Goal: Find specific page/section: Find specific page/section

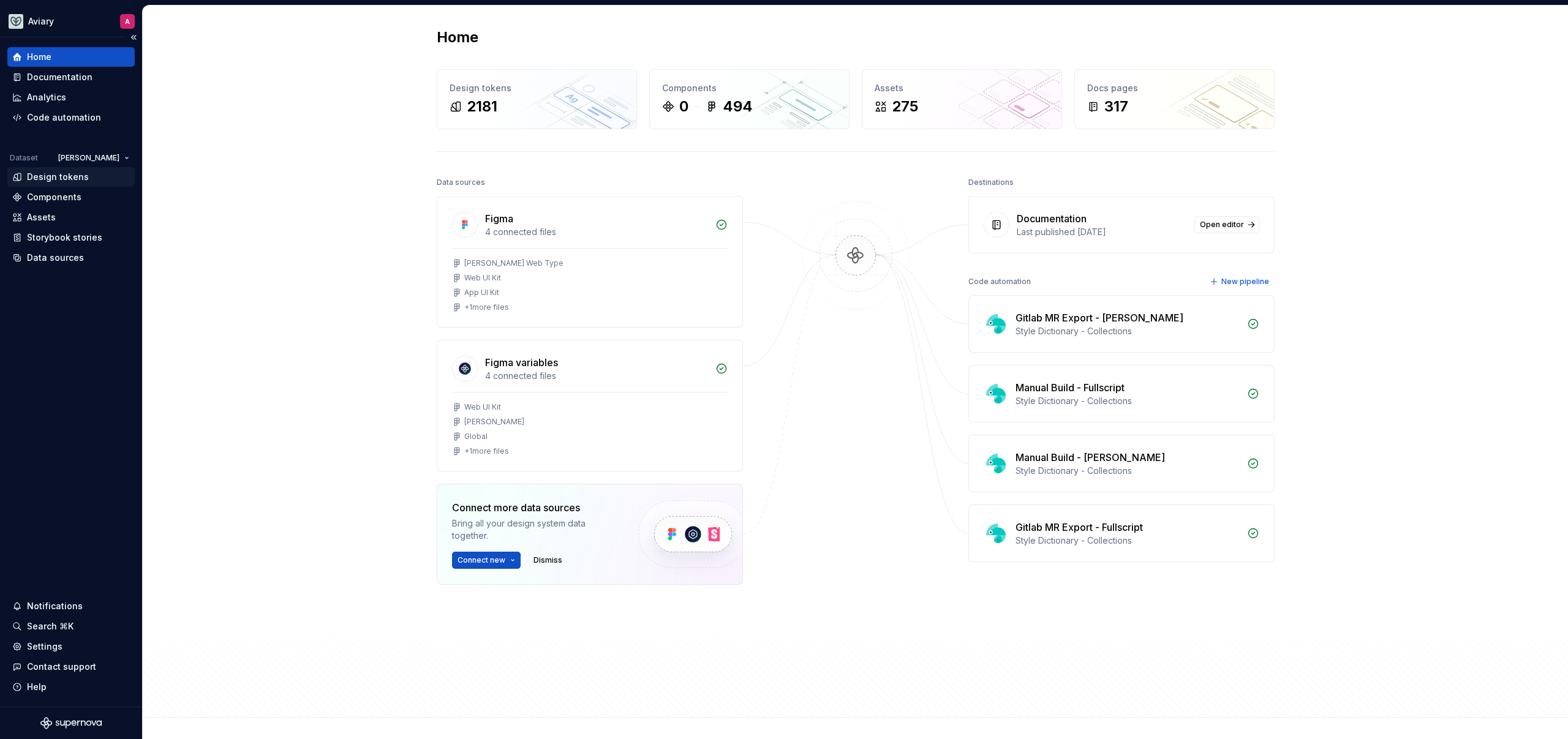
click at [75, 176] on div "Design tokens" at bounding box center [58, 176] width 62 height 12
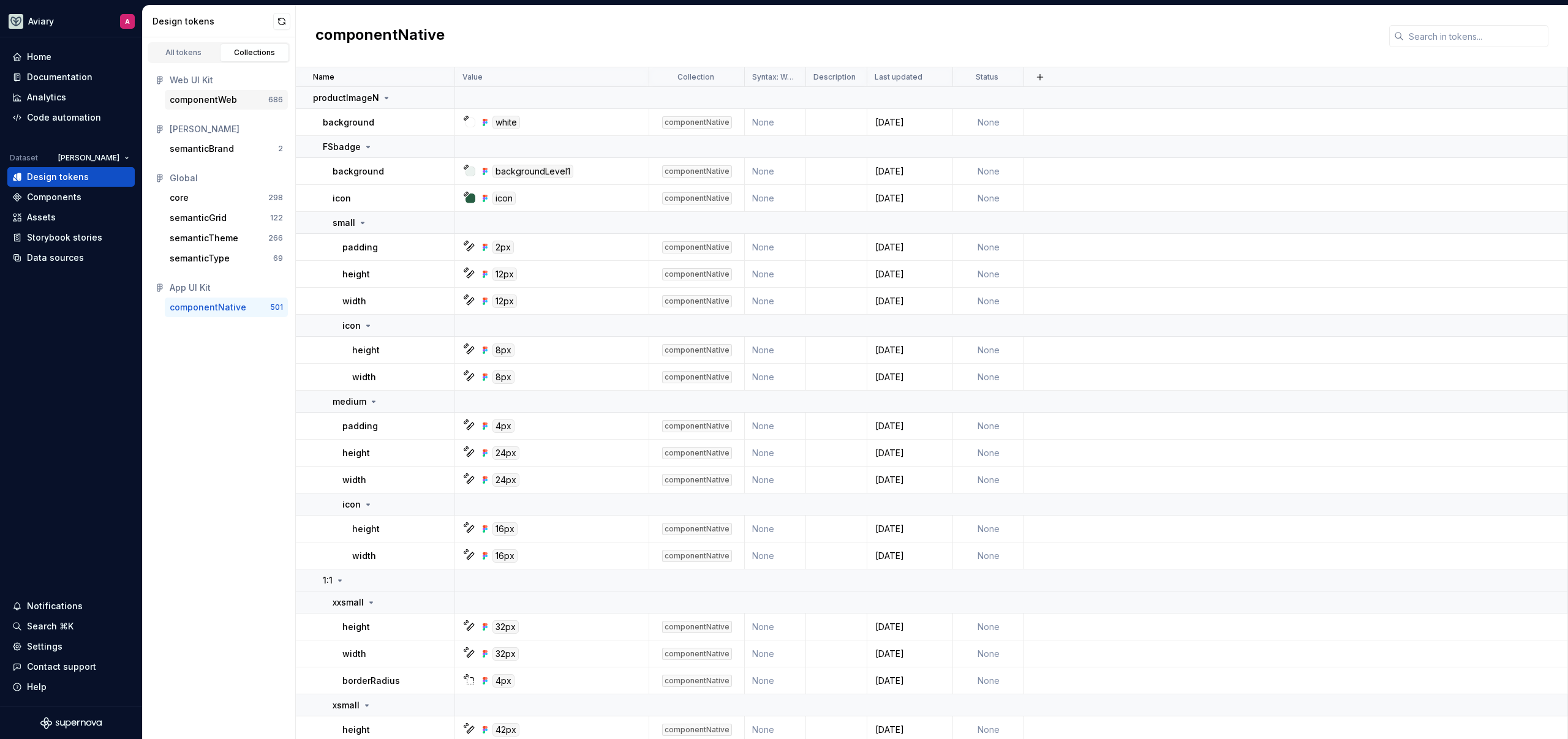
click at [244, 98] on div "componentWeb" at bounding box center [218, 100] width 98 height 12
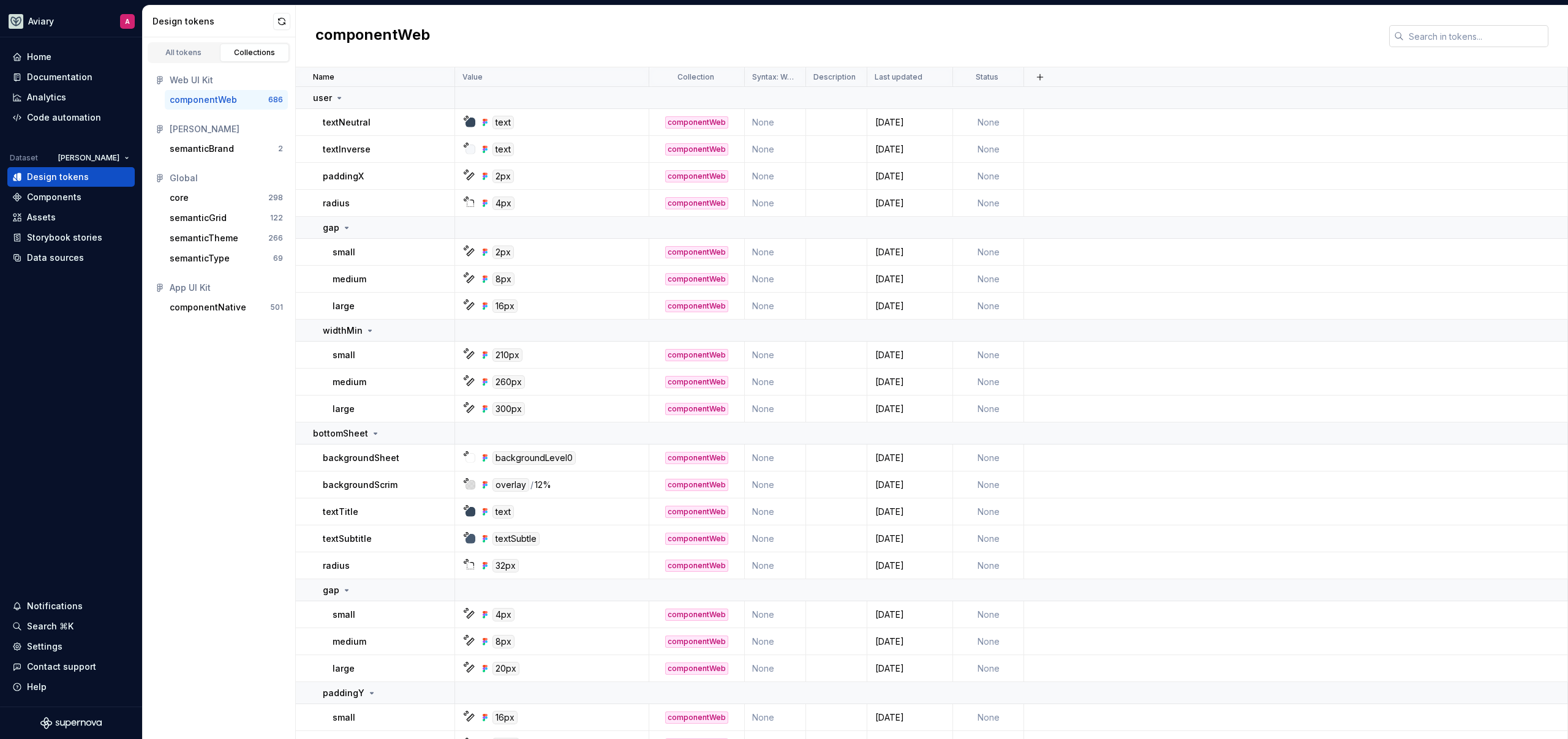
click at [1461, 38] on input "text" at bounding box center [1476, 36] width 145 height 22
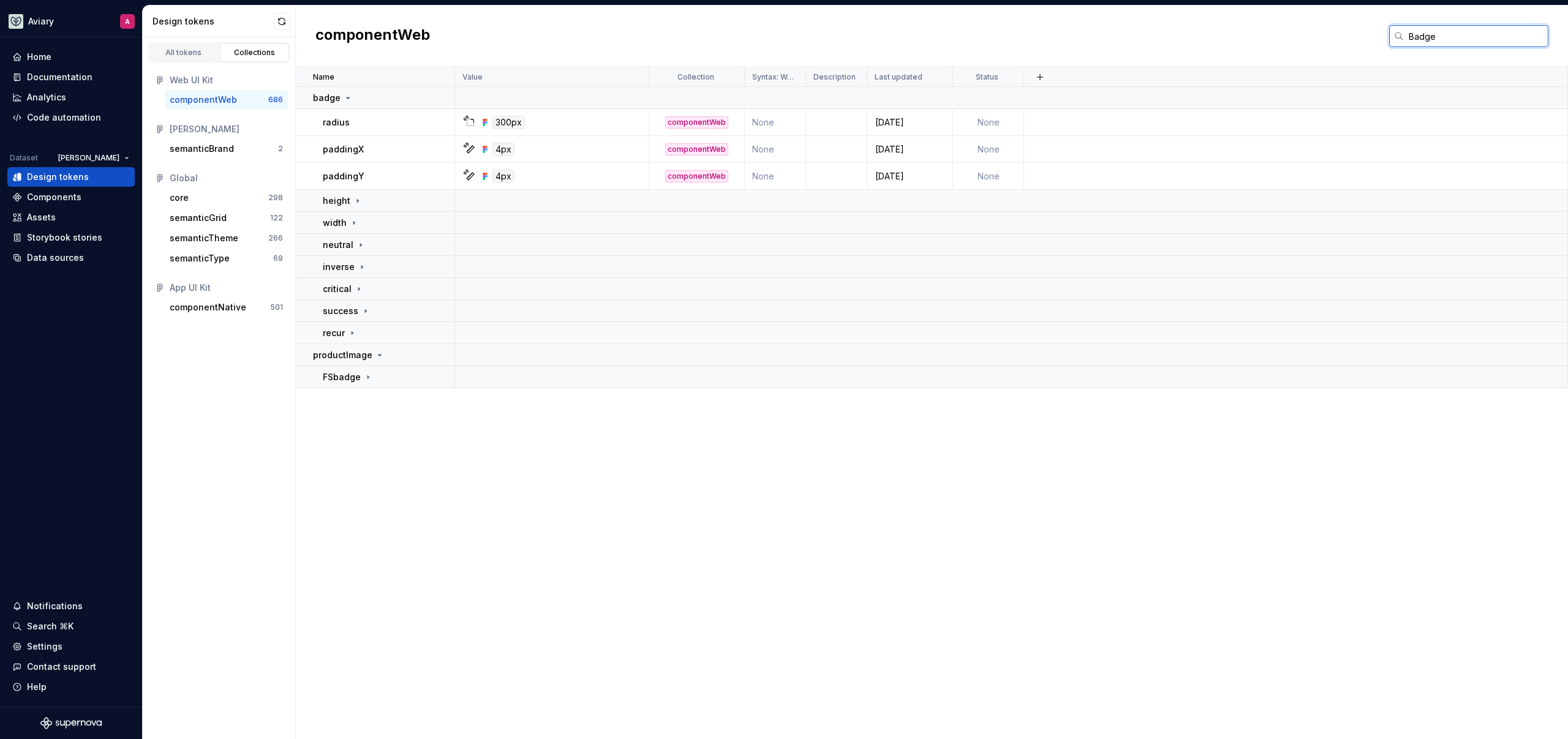
type input "Badge"
click at [363, 201] on div "height" at bounding box center [388, 200] width 131 height 12
